Goal: Find specific page/section: Find specific page/section

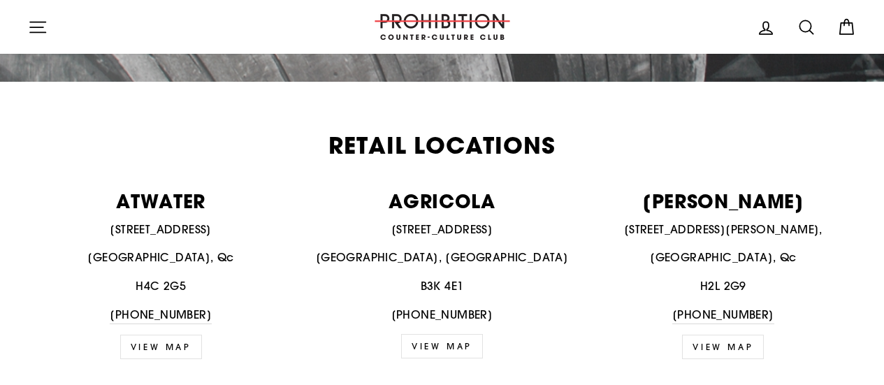
scroll to position [489, 0]
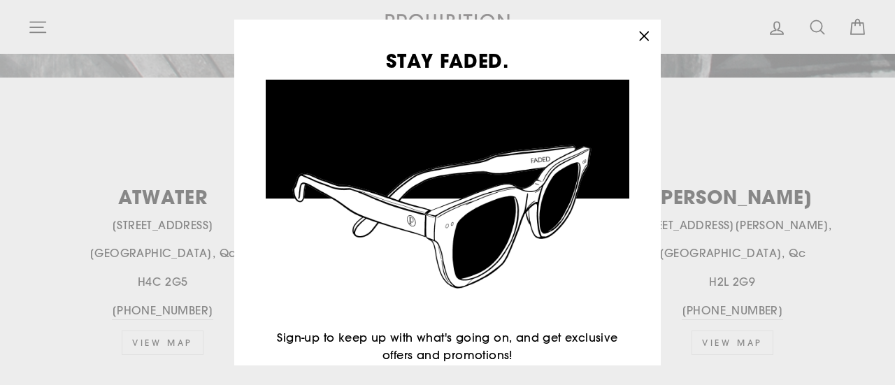
click at [649, 33] on icon "button" at bounding box center [644, 37] width 20 height 20
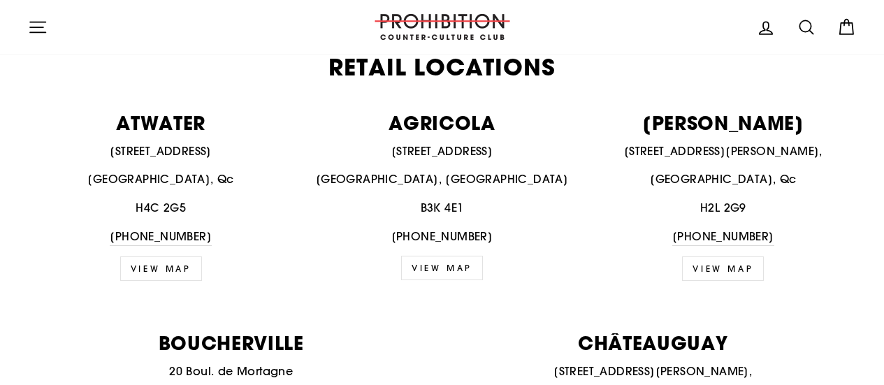
scroll to position [559, 0]
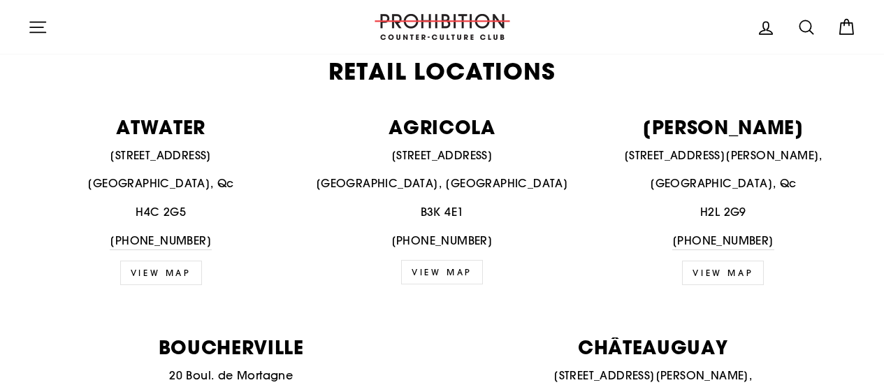
click at [720, 261] on link "view map" at bounding box center [723, 273] width 82 height 24
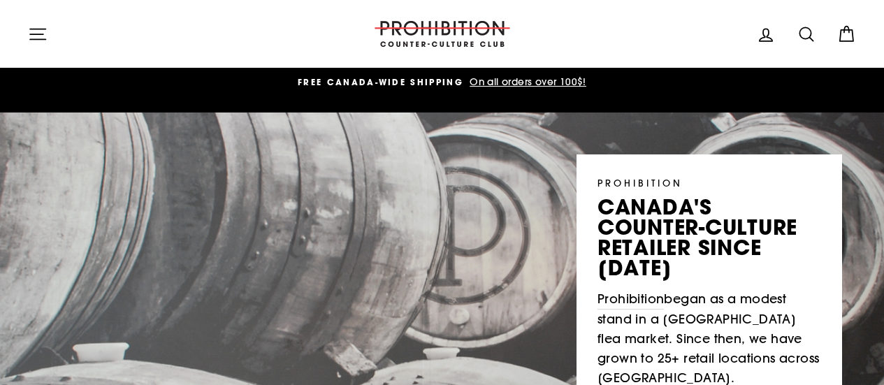
click at [34, 34] on icon "button" at bounding box center [37, 34] width 15 height 10
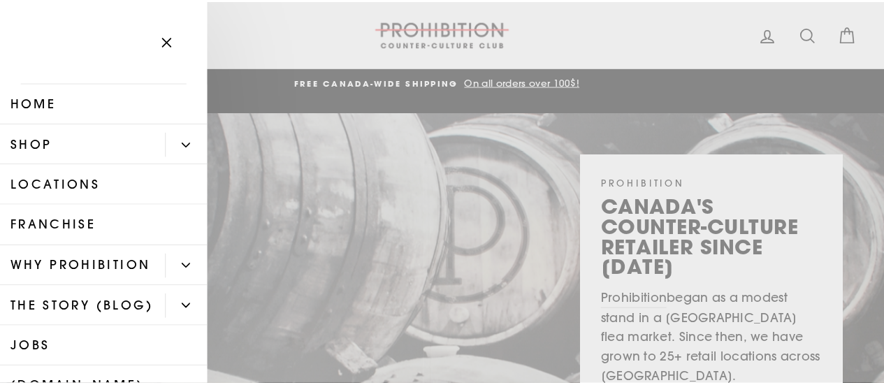
scroll to position [152, 0]
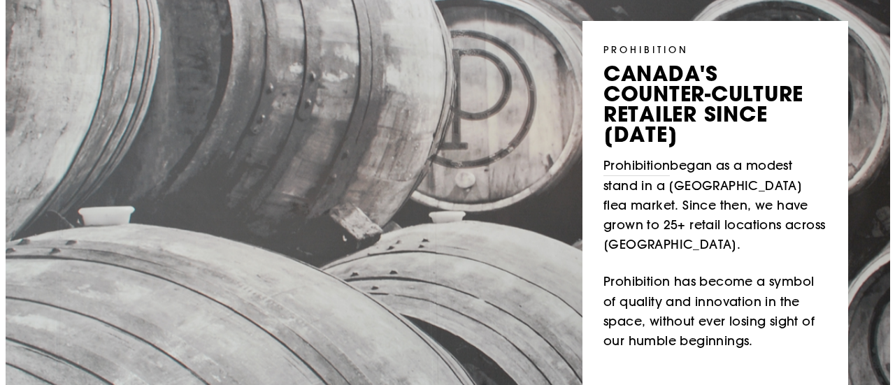
scroll to position [0, 0]
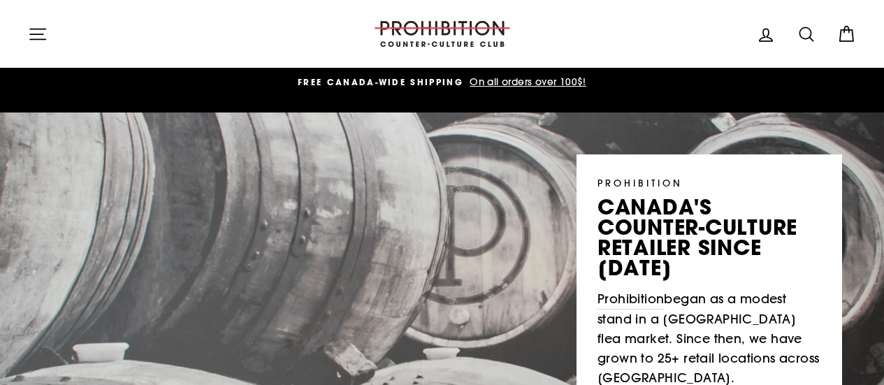
click at [36, 28] on icon "button" at bounding box center [38, 34] width 20 height 20
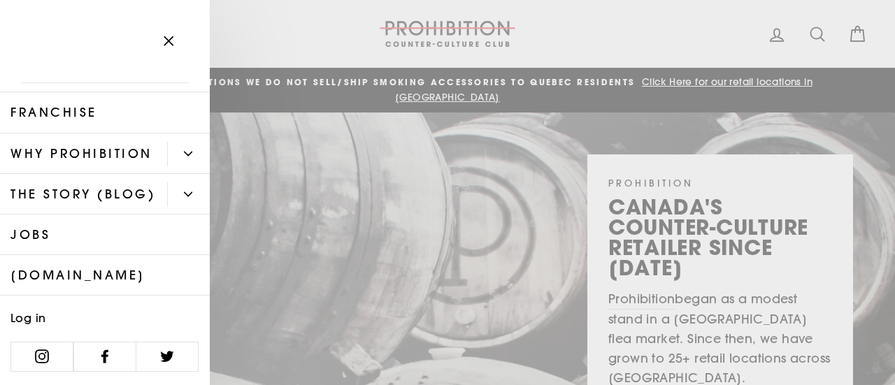
drag, startPoint x: 215, startPoint y: 208, endPoint x: 215, endPoint y: 159, distance: 49.6
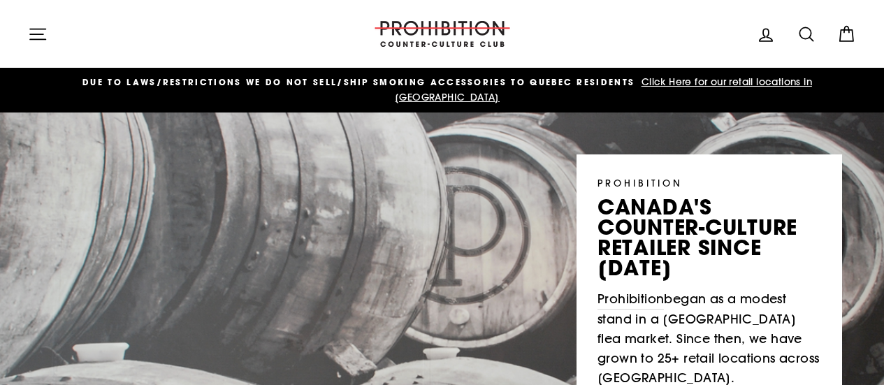
click at [45, 30] on icon "button" at bounding box center [38, 34] width 20 height 20
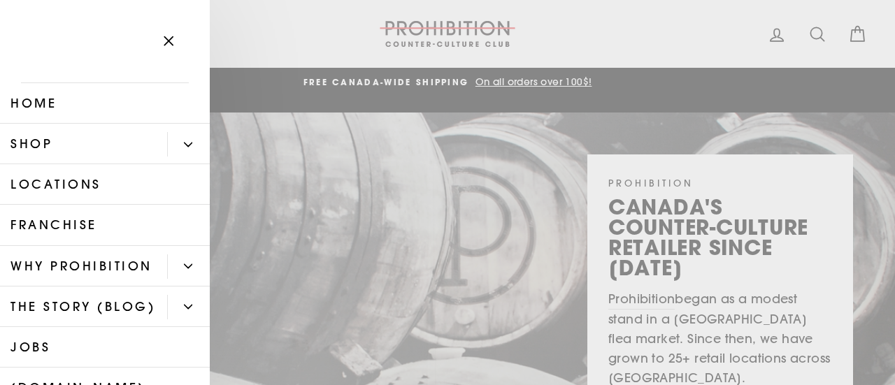
click at [19, 97] on link "Home" at bounding box center [105, 103] width 210 height 41
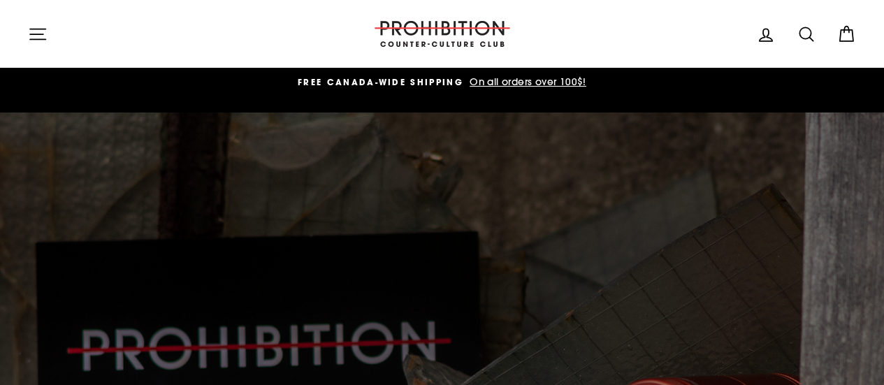
click at [34, 38] on icon "button" at bounding box center [38, 34] width 20 height 20
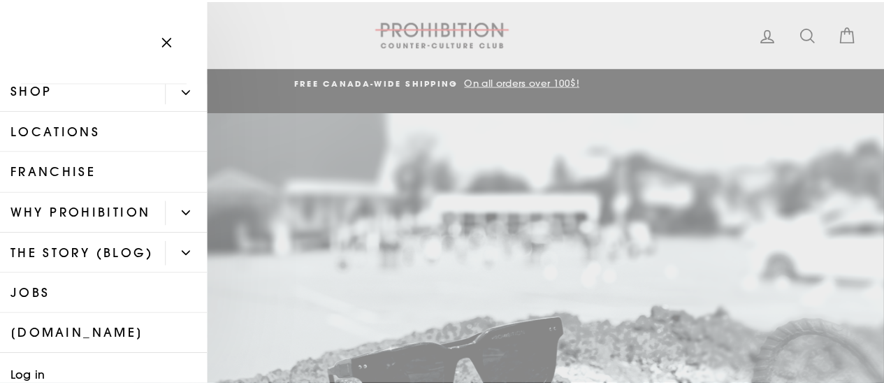
scroll to position [152, 0]
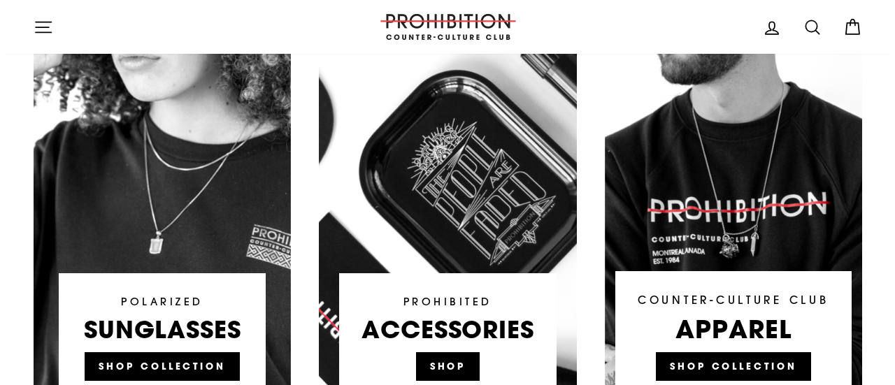
scroll to position [909, 0]
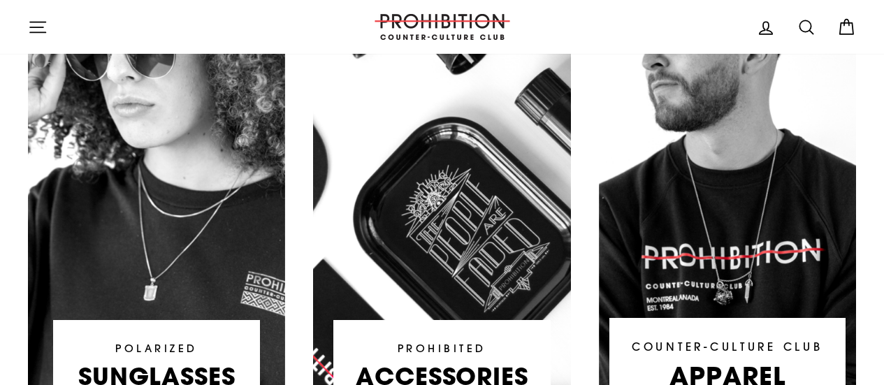
click at [36, 29] on icon "button" at bounding box center [38, 27] width 20 height 20
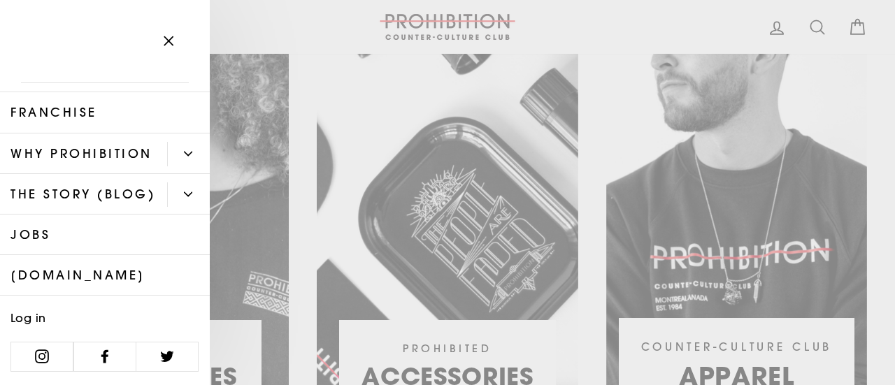
scroll to position [0, 0]
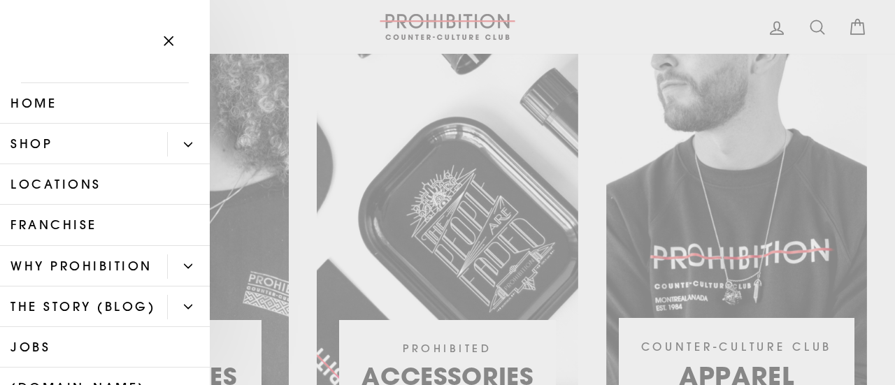
click at [69, 143] on link "Shop" at bounding box center [83, 144] width 167 height 41
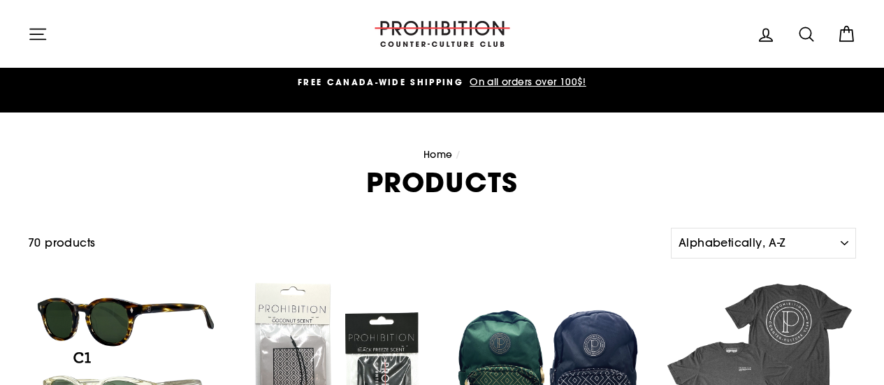
click at [37, 34] on icon "button" at bounding box center [37, 34] width 15 height 10
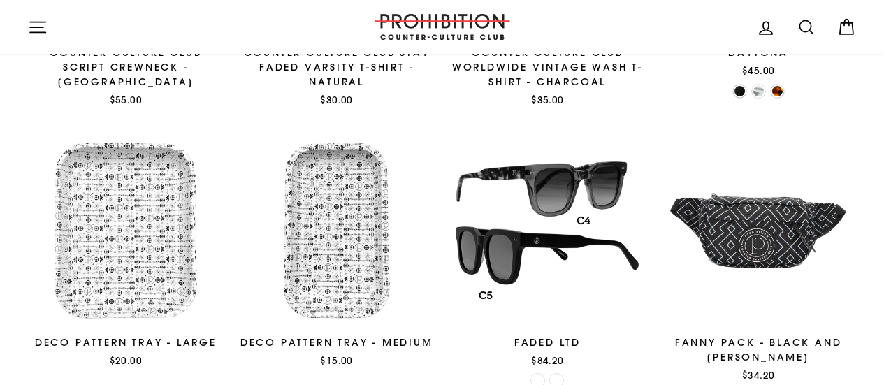
scroll to position [1119, 0]
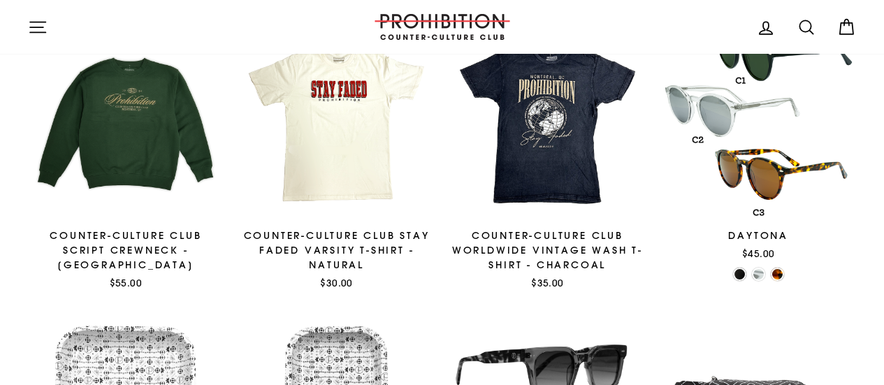
click at [798, 31] on icon at bounding box center [807, 27] width 20 height 20
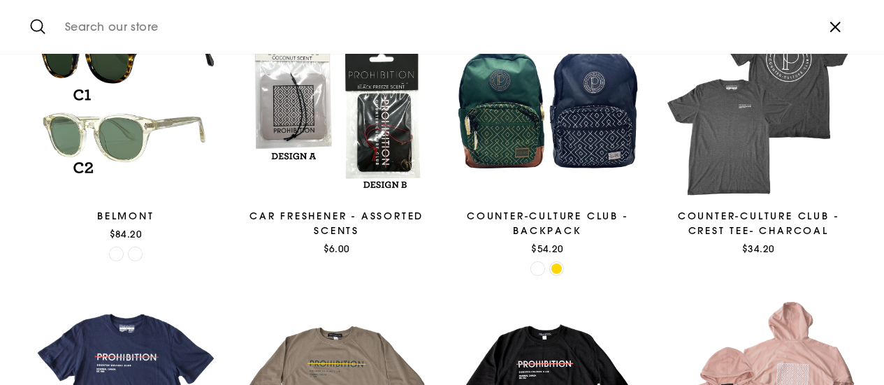
scroll to position [262, 0]
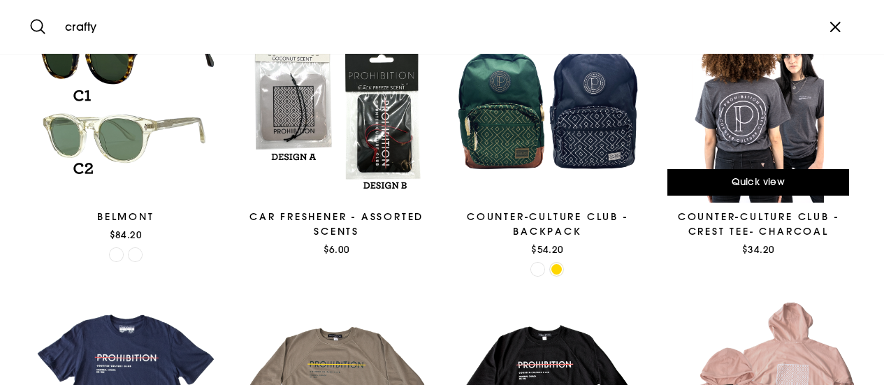
type input "crafty"
click at [28, 10] on button "Search" at bounding box center [43, 26] width 30 height 33
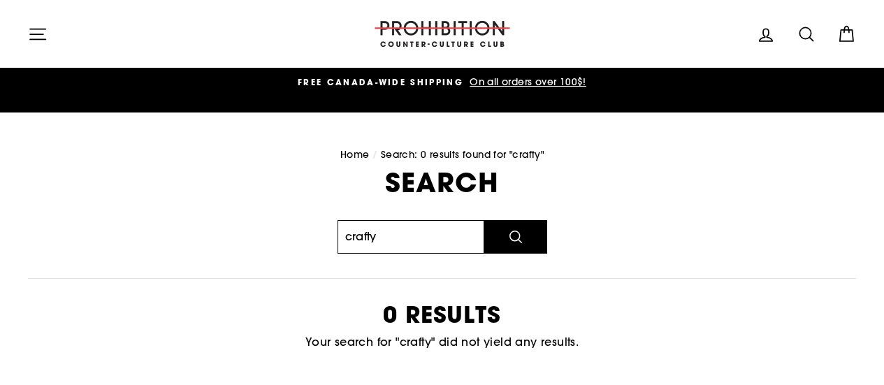
drag, startPoint x: 405, startPoint y: 225, endPoint x: 163, endPoint y: 176, distance: 246.8
click at [163, 176] on div "Search crafty Search 0 results Your search for "crafty" did not yield any resul…" at bounding box center [435, 277] width 844 height 217
type input "pax"
click at [485, 220] on button "Search" at bounding box center [516, 237] width 63 height 34
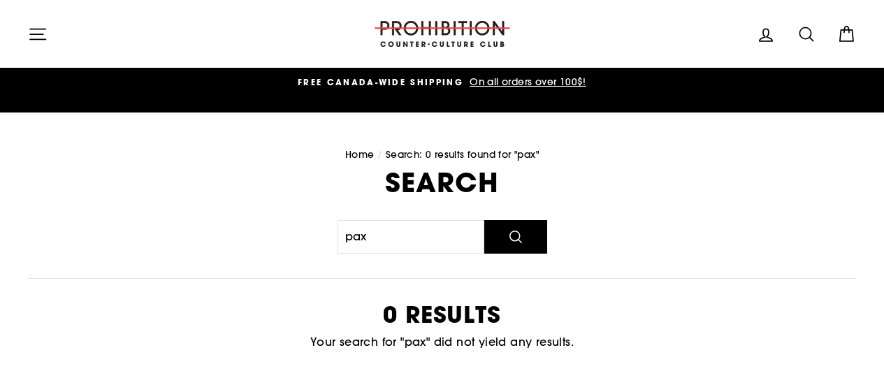
click at [32, 30] on icon "button" at bounding box center [38, 34] width 20 height 20
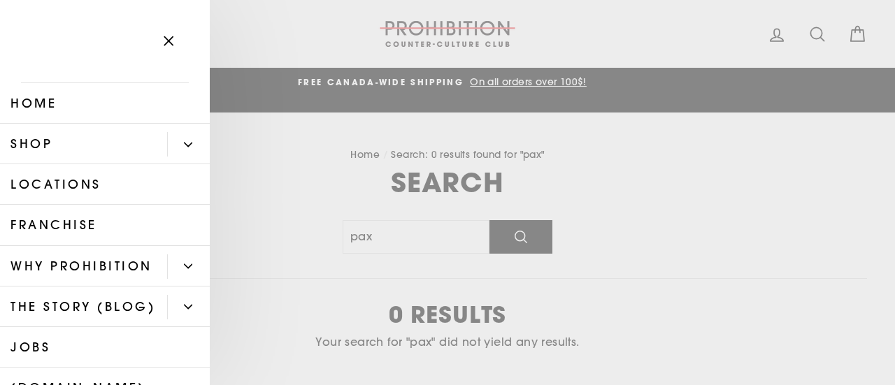
click at [80, 182] on link "Locations" at bounding box center [105, 184] width 210 height 41
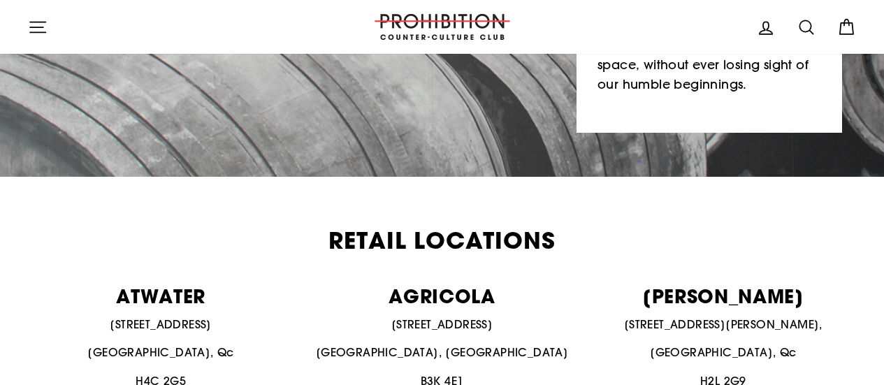
scroll to position [542, 0]
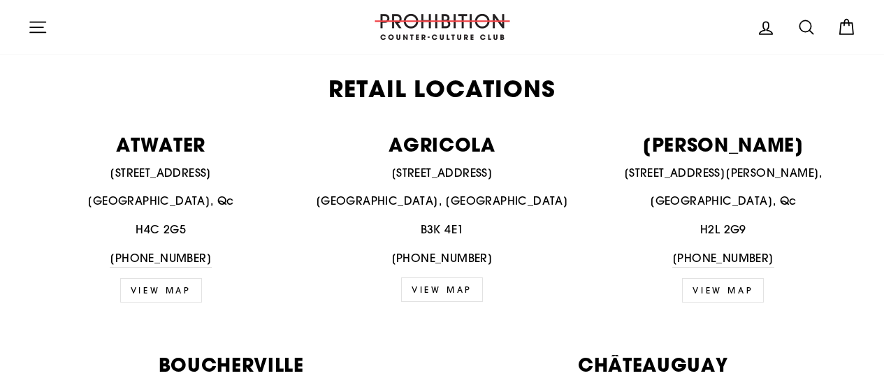
click at [723, 278] on link "view map" at bounding box center [723, 290] width 82 height 24
